Goal: Use online tool/utility

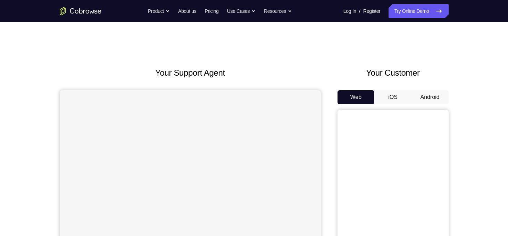
click at [431, 94] on button "Android" at bounding box center [429, 97] width 37 height 14
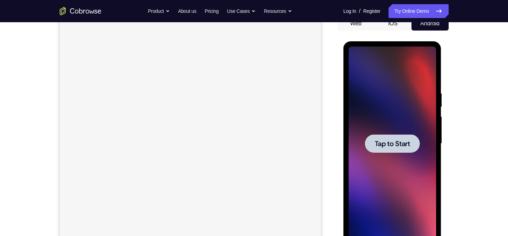
click at [377, 151] on div at bounding box center [392, 143] width 55 height 18
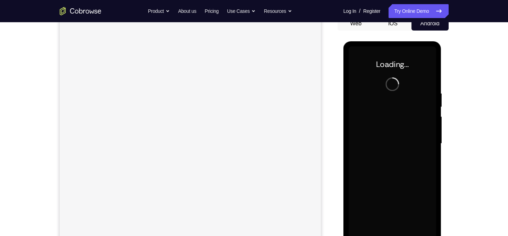
click at [377, 151] on div at bounding box center [392, 144] width 87 height 194
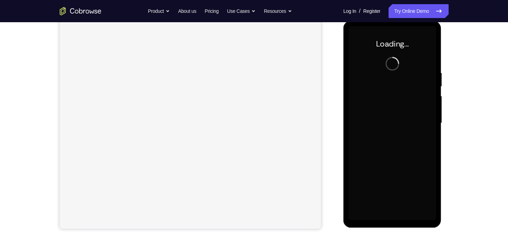
scroll to position [95, 0]
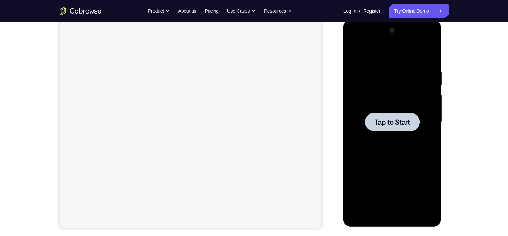
click at [386, 115] on div at bounding box center [392, 122] width 55 height 18
click at [383, 122] on span "Tap to Start" at bounding box center [392, 122] width 35 height 7
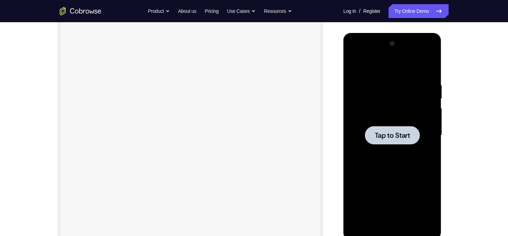
scroll to position [84, 0]
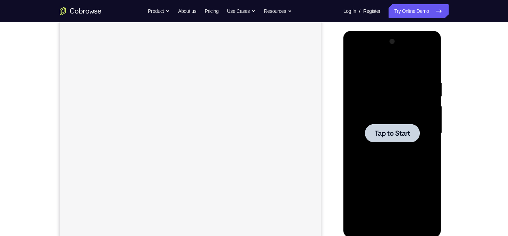
click at [383, 122] on div at bounding box center [392, 133] width 87 height 194
drag, startPoint x: 383, startPoint y: 133, endPoint x: 383, endPoint y: 122, distance: 11.1
click at [383, 122] on div at bounding box center [392, 133] width 87 height 194
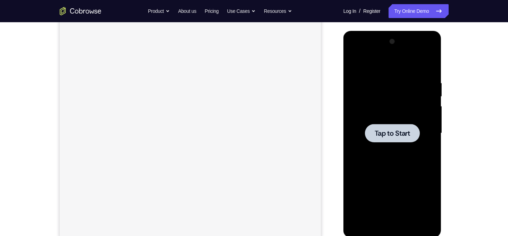
click at [383, 122] on div at bounding box center [392, 133] width 87 height 194
drag, startPoint x: 383, startPoint y: 122, endPoint x: 383, endPoint y: 139, distance: 16.7
click at [383, 139] on div at bounding box center [392, 133] width 55 height 18
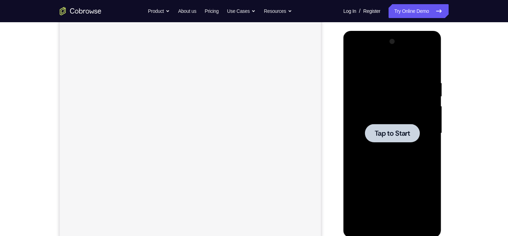
click at [383, 139] on div at bounding box center [392, 133] width 55 height 18
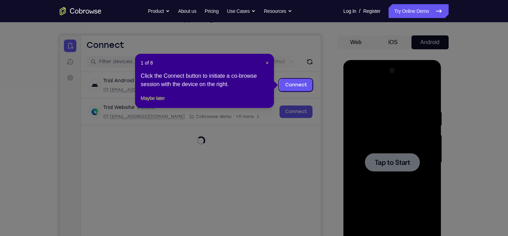
scroll to position [0, 0]
click at [382, 145] on icon at bounding box center [256, 118] width 513 height 236
click at [405, 171] on icon at bounding box center [256, 118] width 513 height 236
click at [266, 62] on span "×" at bounding box center [267, 63] width 3 height 6
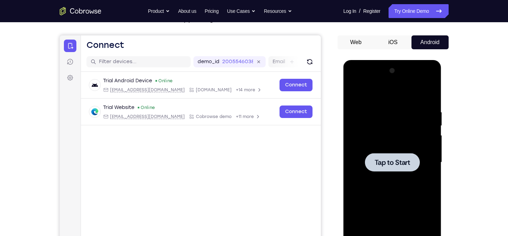
click at [392, 156] on div at bounding box center [392, 162] width 55 height 18
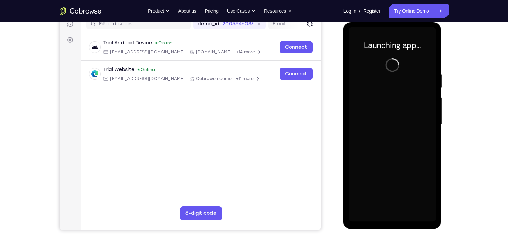
scroll to position [93, 0]
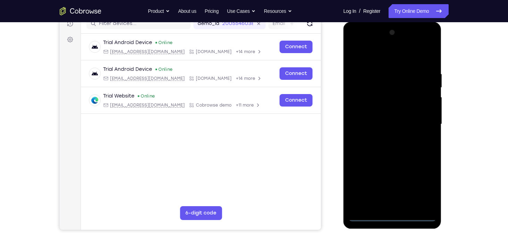
click at [388, 213] on div at bounding box center [392, 124] width 87 height 194
click at [391, 216] on div at bounding box center [392, 124] width 87 height 194
click at [422, 188] on div at bounding box center [392, 124] width 87 height 194
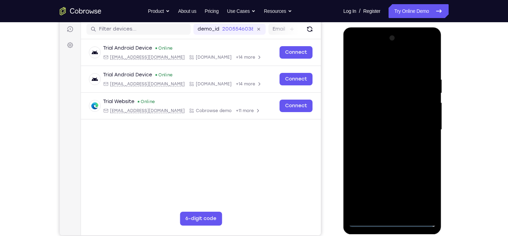
click at [365, 48] on div at bounding box center [392, 130] width 87 height 194
click at [421, 124] on div at bounding box center [392, 130] width 87 height 194
click at [385, 211] on div at bounding box center [392, 130] width 87 height 194
click at [369, 124] on div at bounding box center [392, 130] width 87 height 194
click at [367, 114] on div at bounding box center [392, 130] width 87 height 194
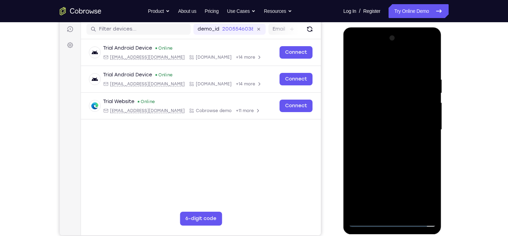
click at [367, 114] on div at bounding box center [392, 130] width 87 height 194
click at [373, 127] on div at bounding box center [392, 130] width 87 height 194
click at [367, 152] on div at bounding box center [392, 130] width 87 height 194
click at [375, 125] on div at bounding box center [392, 130] width 87 height 194
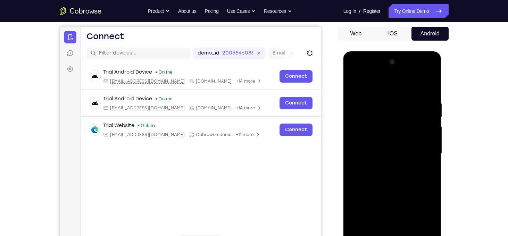
scroll to position [66, 0]
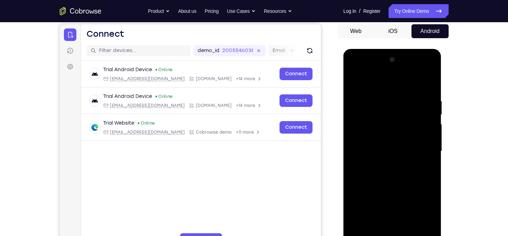
click at [379, 173] on div at bounding box center [392, 151] width 87 height 194
click at [372, 174] on div at bounding box center [392, 151] width 87 height 194
click at [428, 229] on div at bounding box center [392, 151] width 87 height 194
click at [375, 173] on div at bounding box center [392, 151] width 87 height 194
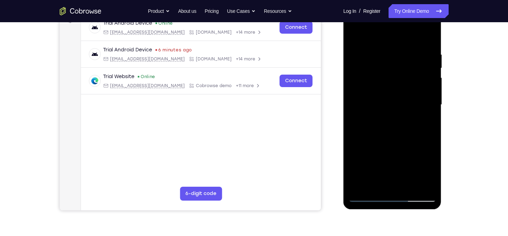
click at [384, 125] on div at bounding box center [392, 105] width 87 height 194
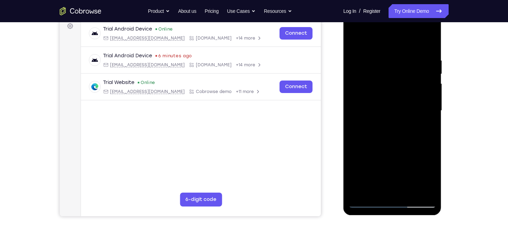
scroll to position [105, 0]
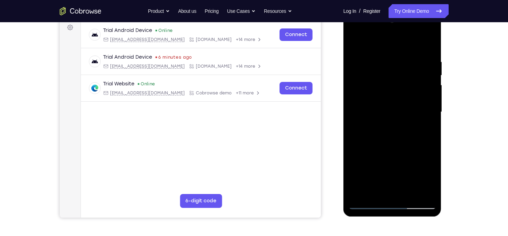
click at [368, 112] on div at bounding box center [392, 112] width 87 height 194
click at [366, 111] on div at bounding box center [392, 112] width 87 height 194
click at [374, 112] on div at bounding box center [392, 112] width 87 height 194
click at [371, 136] on div at bounding box center [392, 112] width 87 height 194
click at [367, 135] on div at bounding box center [392, 112] width 87 height 194
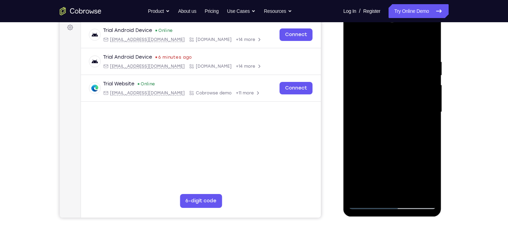
click at [365, 203] on div at bounding box center [392, 112] width 87 height 194
click at [358, 128] on div at bounding box center [392, 112] width 87 height 194
click at [368, 108] on div at bounding box center [392, 112] width 87 height 194
click at [380, 135] on div at bounding box center [392, 112] width 87 height 194
click at [379, 59] on div at bounding box center [392, 112] width 87 height 194
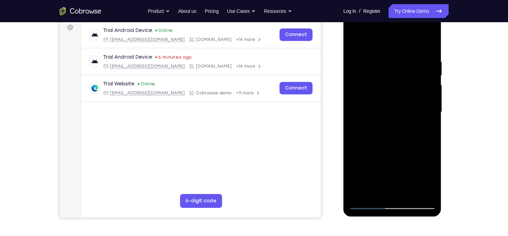
click at [429, 51] on div at bounding box center [392, 112] width 87 height 194
click at [382, 57] on div at bounding box center [392, 112] width 87 height 194
click at [428, 114] on div at bounding box center [392, 112] width 87 height 194
click at [430, 115] on div at bounding box center [392, 112] width 87 height 194
click at [428, 49] on div at bounding box center [392, 112] width 87 height 194
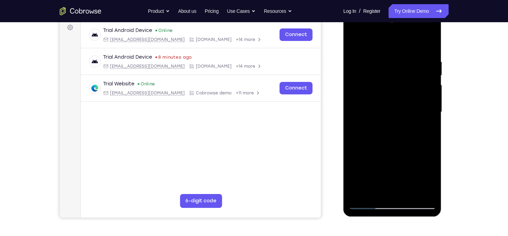
click at [428, 46] on div at bounding box center [392, 112] width 87 height 194
click at [428, 44] on div at bounding box center [392, 112] width 87 height 194
click at [410, 194] on div at bounding box center [392, 112] width 87 height 194
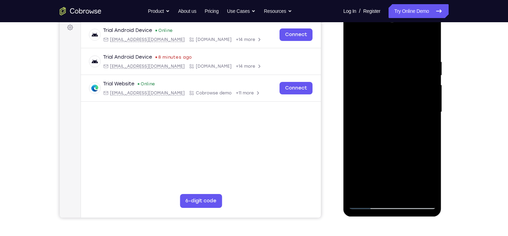
click at [384, 148] on div at bounding box center [392, 112] width 87 height 194
